Goal: Find specific page/section: Locate item on page

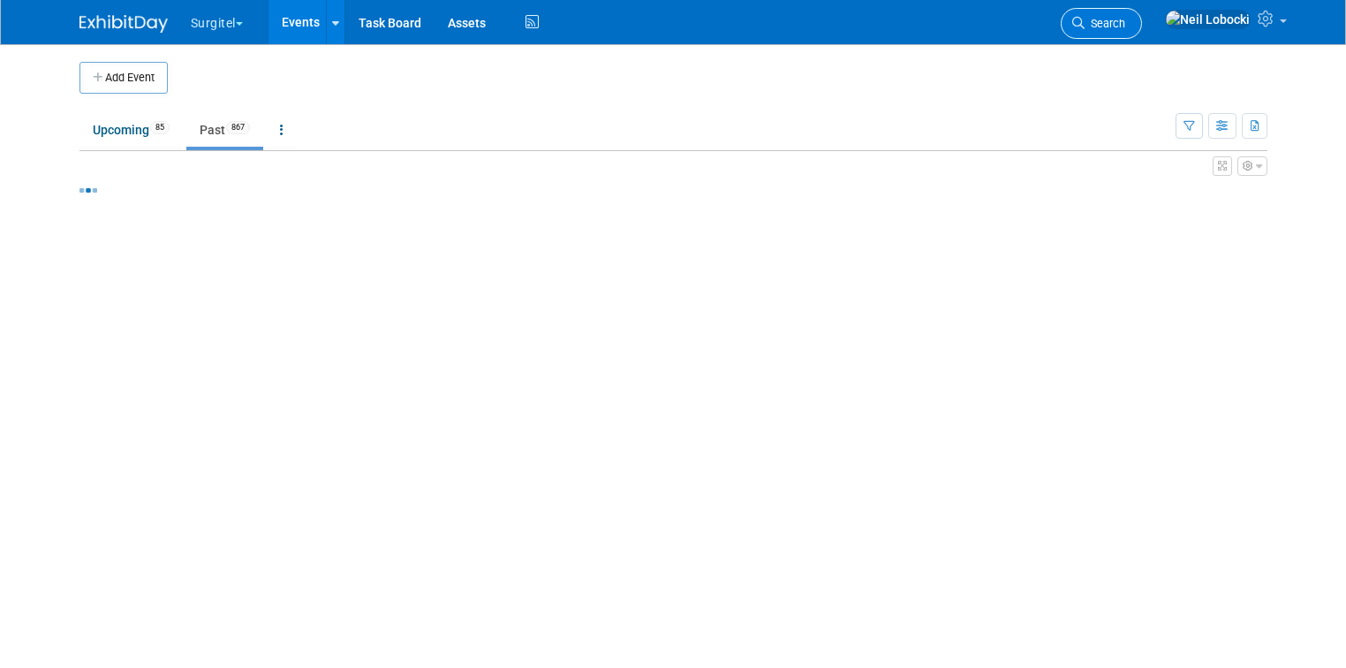
click at [1125, 20] on span "Search" at bounding box center [1104, 23] width 41 height 13
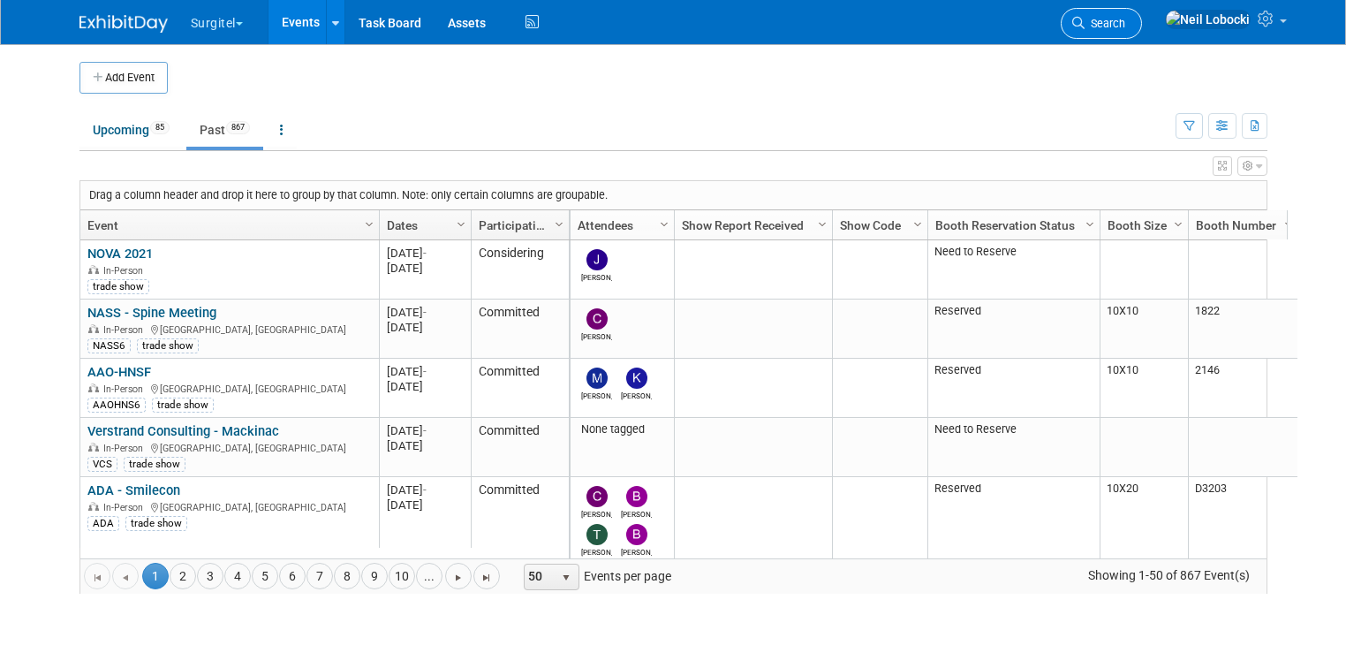
click at [1125, 28] on span "Search" at bounding box center [1104, 23] width 41 height 13
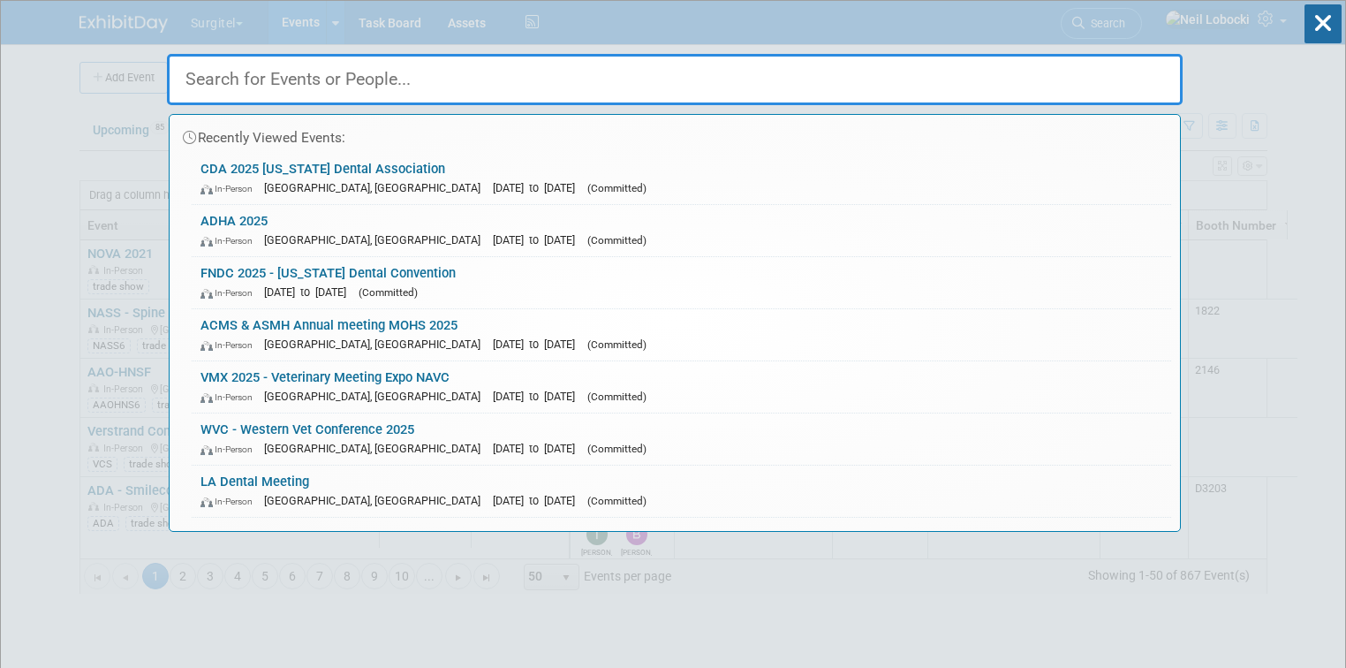
click at [466, 73] on input "text" at bounding box center [674, 79] width 1015 height 51
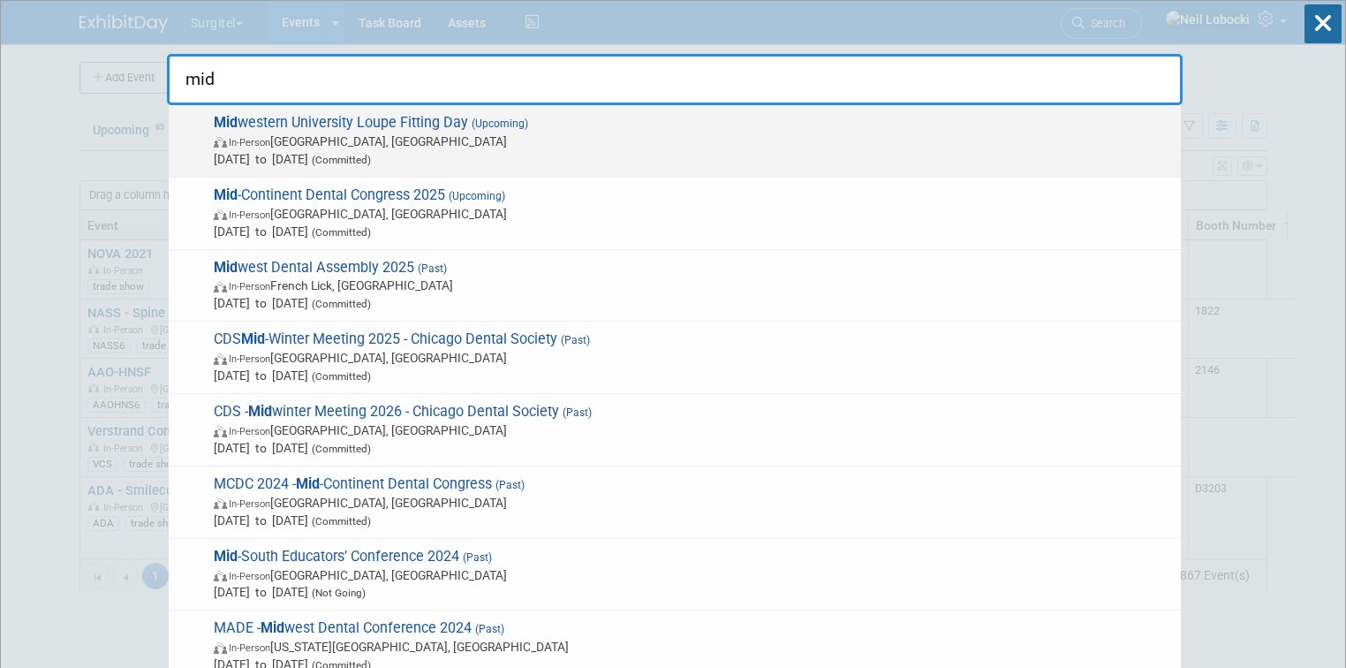
type input "mid"
click at [434, 136] on span "In-Person [GEOGRAPHIC_DATA], [GEOGRAPHIC_DATA]" at bounding box center [693, 141] width 958 height 18
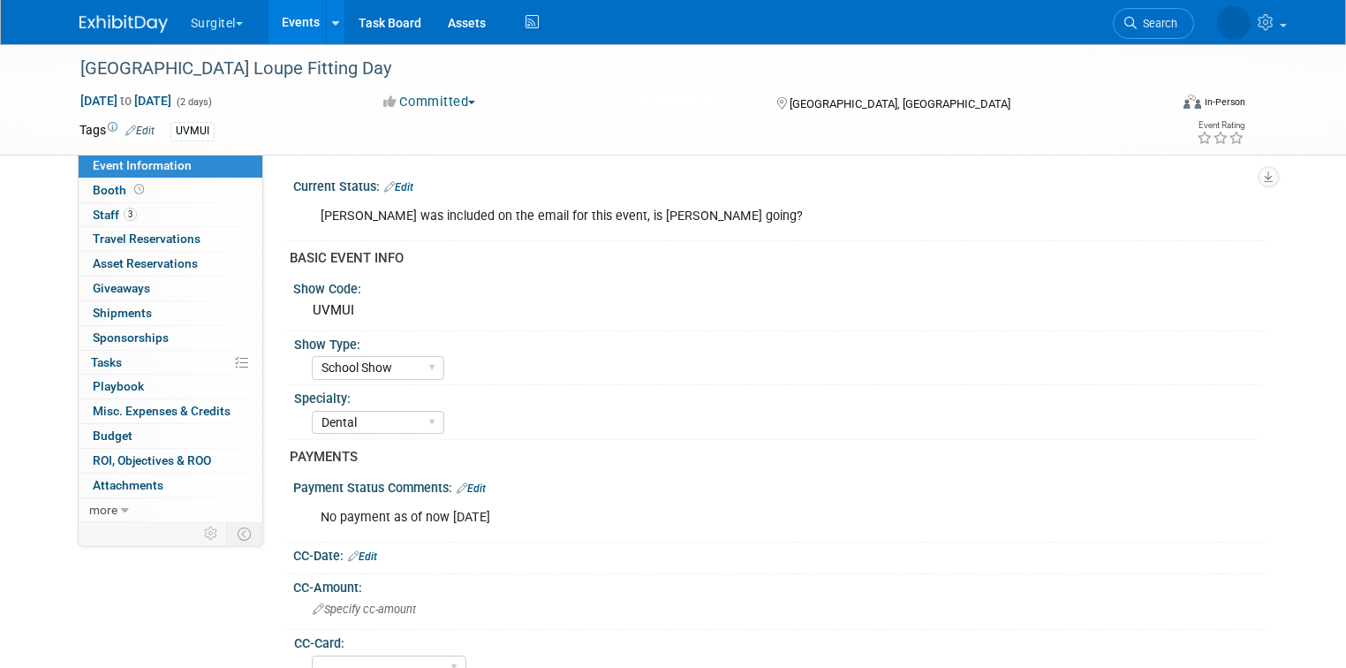
select select "School Show"
select select "Dental"
click at [389, 186] on link "Edit" at bounding box center [398, 187] width 29 height 12
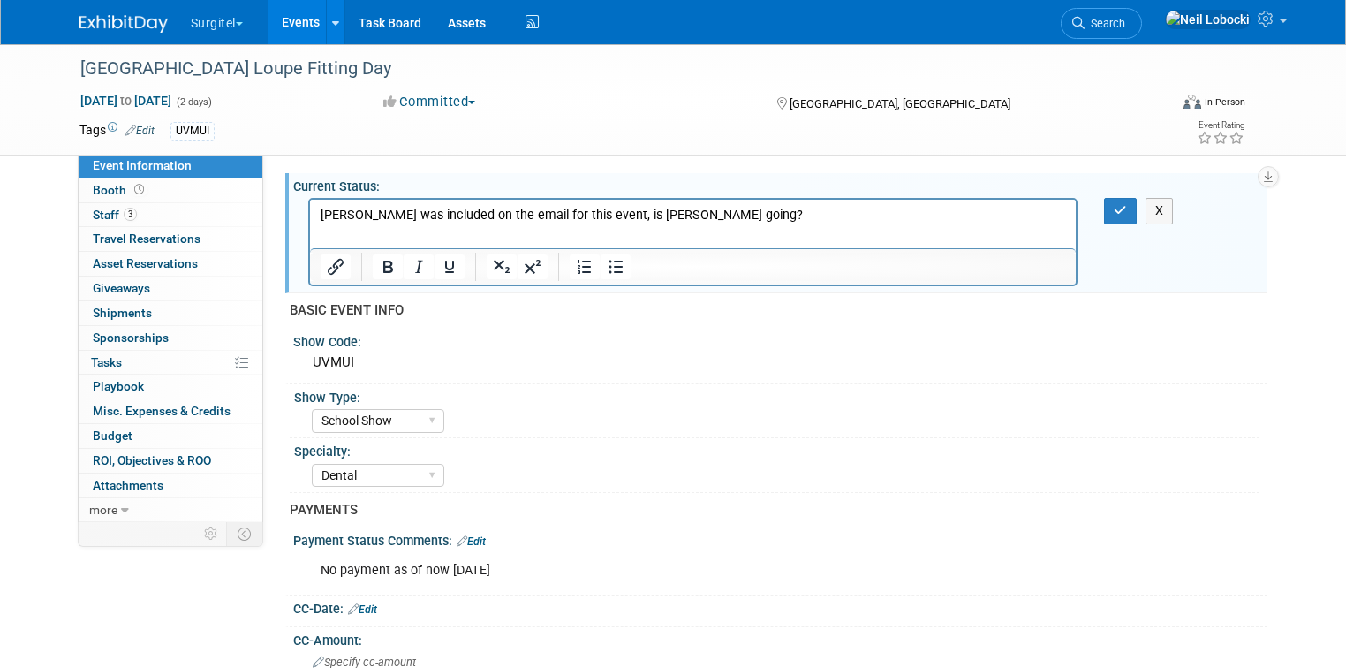
click at [690, 216] on p "[PERSON_NAME] was included on the email for this event, is [PERSON_NAME] going?" at bounding box center [693, 216] width 746 height 18
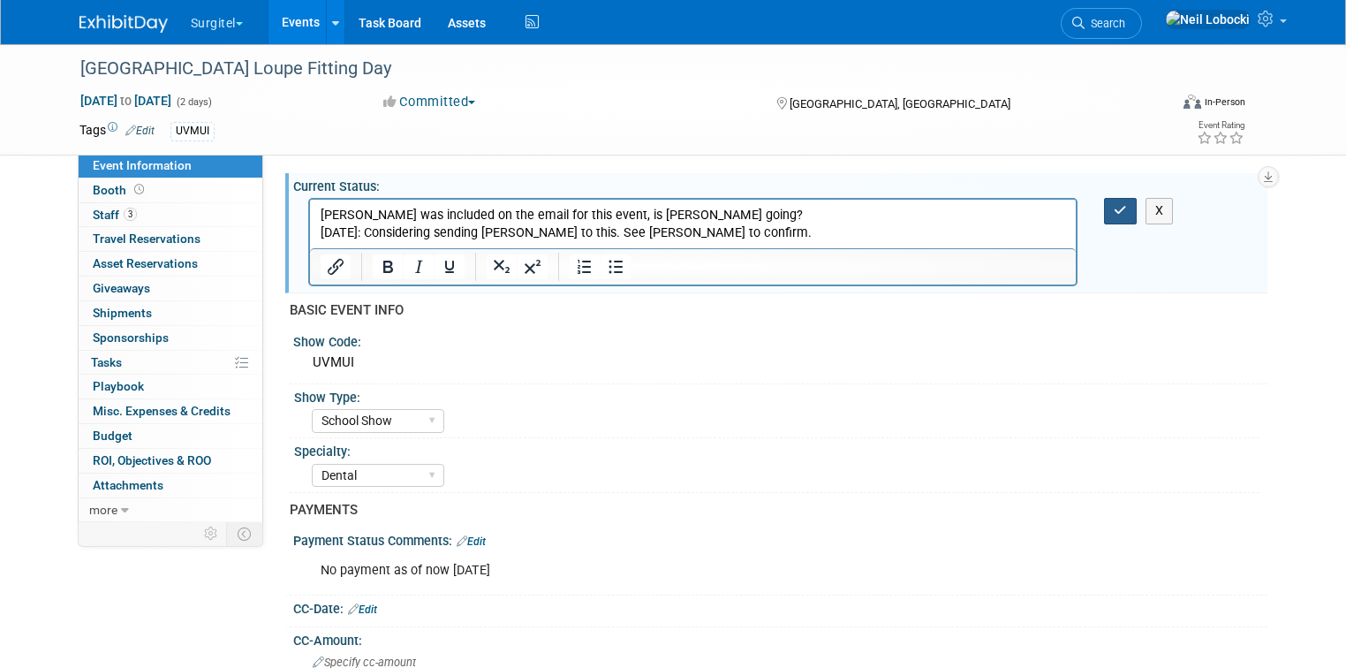
click at [1123, 210] on button "button" at bounding box center [1120, 211] width 33 height 26
